Goal: Information Seeking & Learning: Understand process/instructions

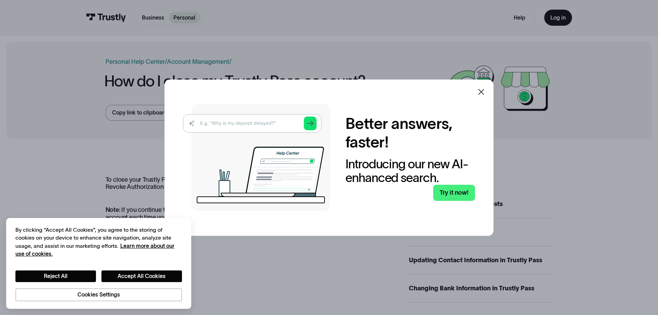
click at [480, 89] on icon at bounding box center [481, 92] width 8 height 8
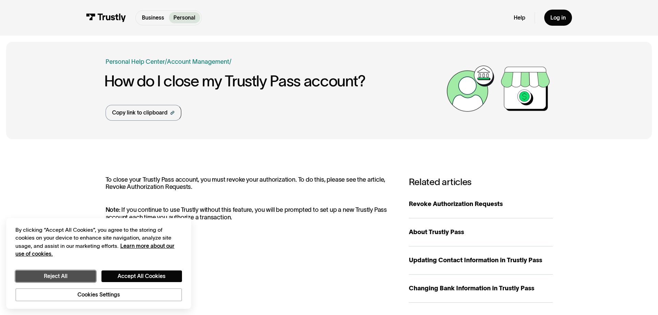
click at [77, 276] on button "Reject All" at bounding box center [55, 276] width 80 height 12
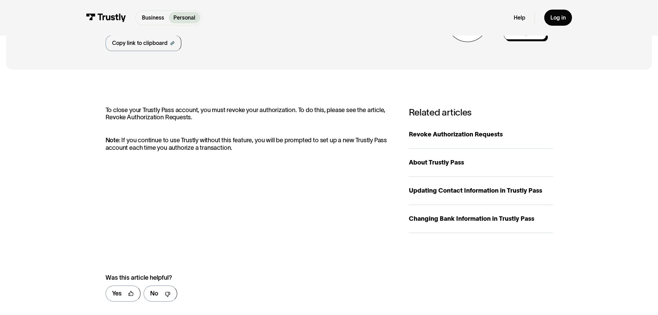
scroll to position [70, 0]
click at [442, 132] on div "Revoke Authorization Requests" at bounding box center [481, 133] width 144 height 9
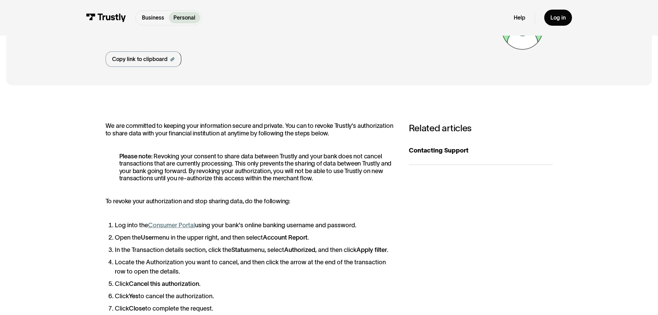
scroll to position [70, 0]
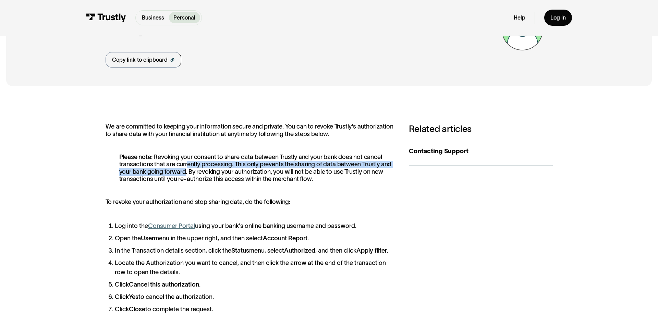
drag, startPoint x: 186, startPoint y: 172, endPoint x: 188, endPoint y: 165, distance: 7.5
click at [188, 165] on p "Please note : Revoking your consent to share data between Trustly and your bank…" at bounding box center [249, 167] width 288 height 29
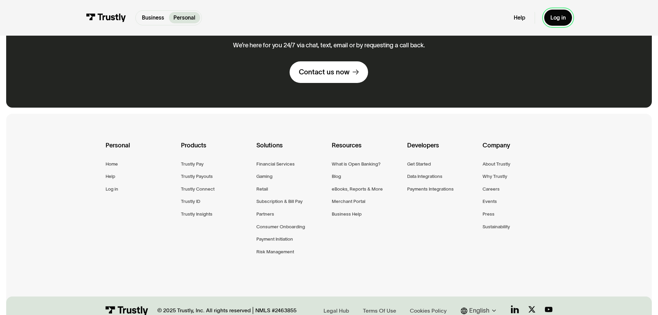
scroll to position [559, 0]
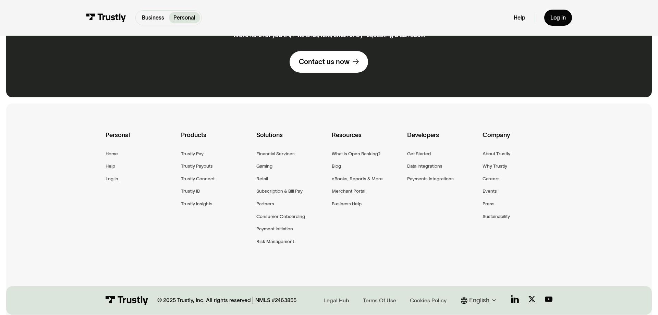
click at [114, 183] on div "Log in" at bounding box center [111, 179] width 13 height 8
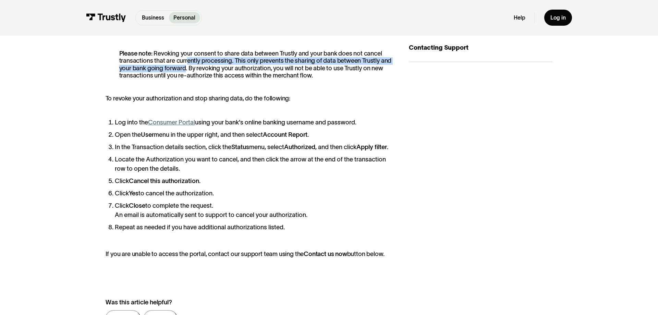
scroll to position [140, 0]
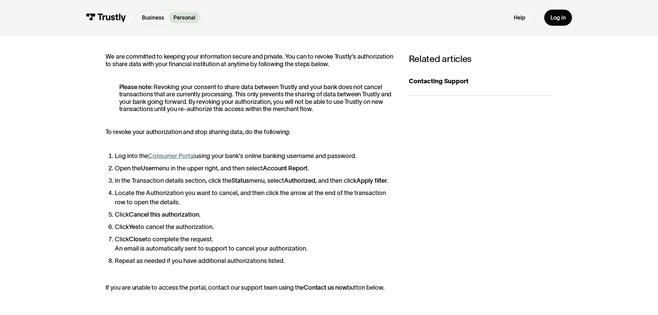
click at [209, 109] on p "Please note : Revoking your consent to share data between Trustly and your bank…" at bounding box center [249, 98] width 288 height 29
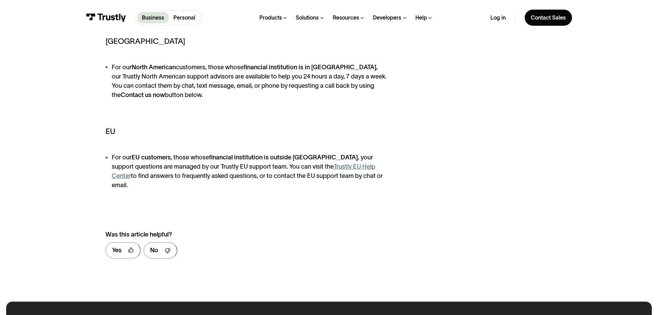
scroll to position [210, 0]
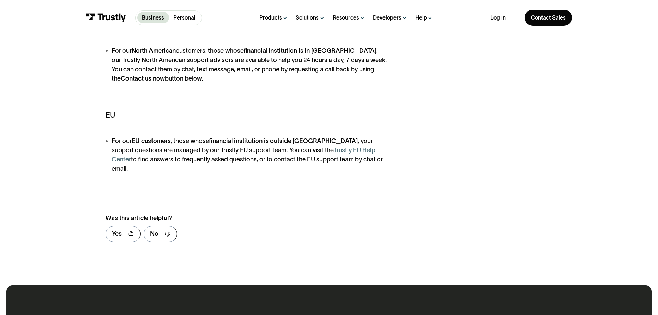
click at [338, 150] on link "Trustly EU Help Center" at bounding box center [243, 155] width 263 height 16
